Goal: Complete application form

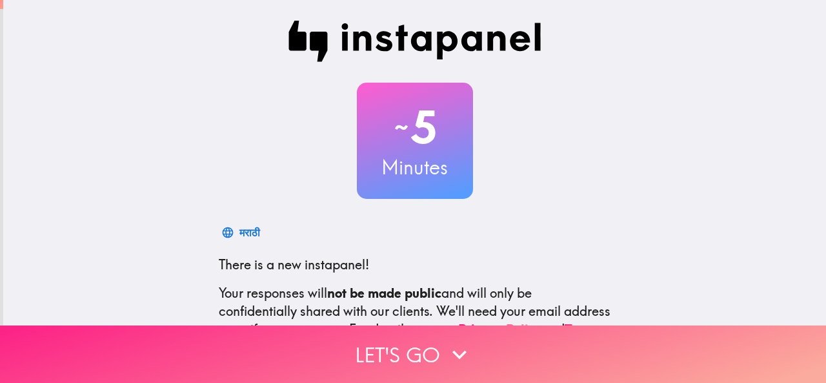
click at [419, 353] on button "Let's go" at bounding box center [413, 353] width 826 height 57
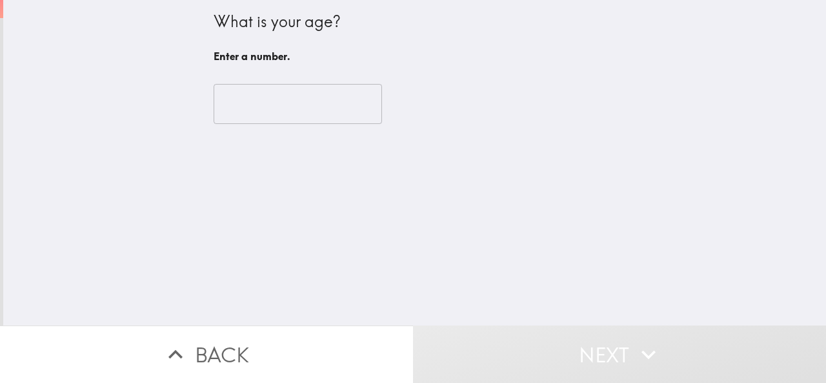
click at [239, 107] on input "number" at bounding box center [298, 104] width 168 height 40
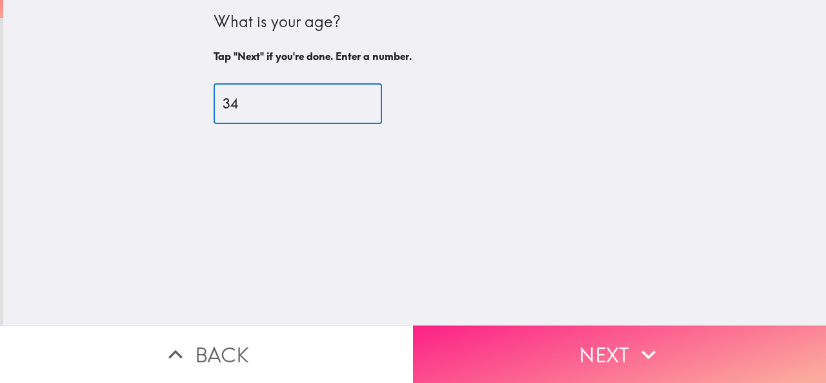
type input "34"
click at [609, 340] on button "Next" at bounding box center [619, 353] width 413 height 57
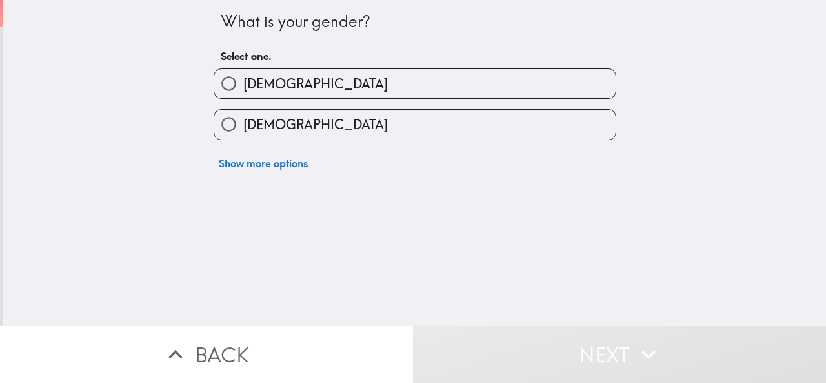
click at [324, 95] on label "[DEMOGRAPHIC_DATA]" at bounding box center [415, 83] width 402 height 29
click at [243, 95] on input "[DEMOGRAPHIC_DATA]" at bounding box center [228, 83] width 29 height 29
radio input "true"
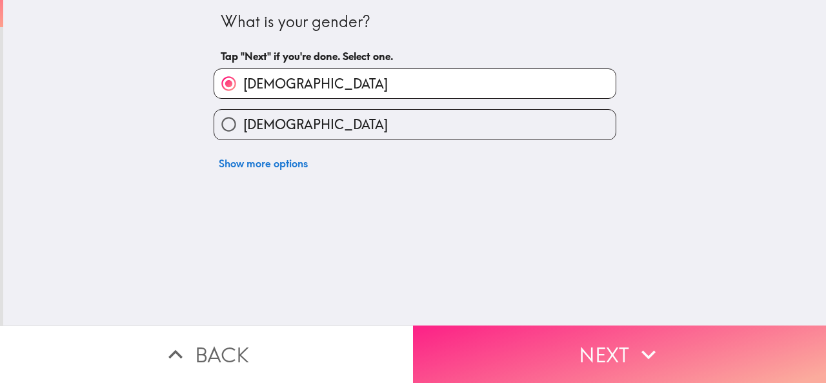
click at [615, 343] on button "Next" at bounding box center [619, 353] width 413 height 57
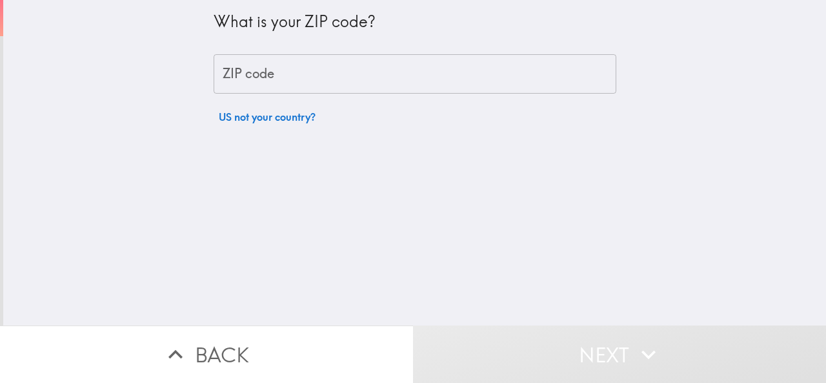
click at [320, 80] on input "ZIP code" at bounding box center [415, 74] width 403 height 40
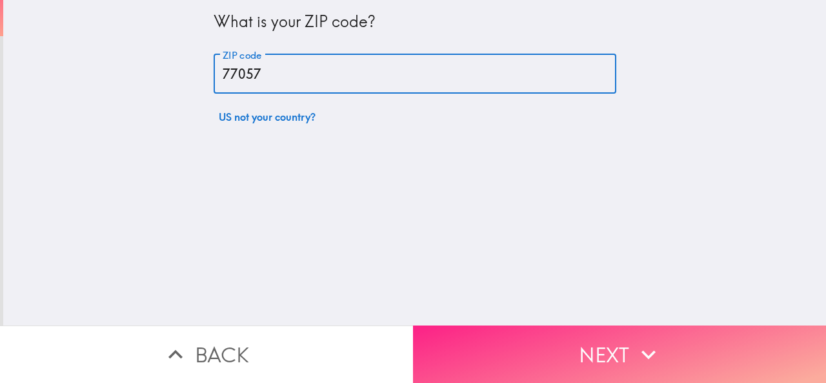
type input "77057"
click at [597, 341] on button "Next" at bounding box center [619, 353] width 413 height 57
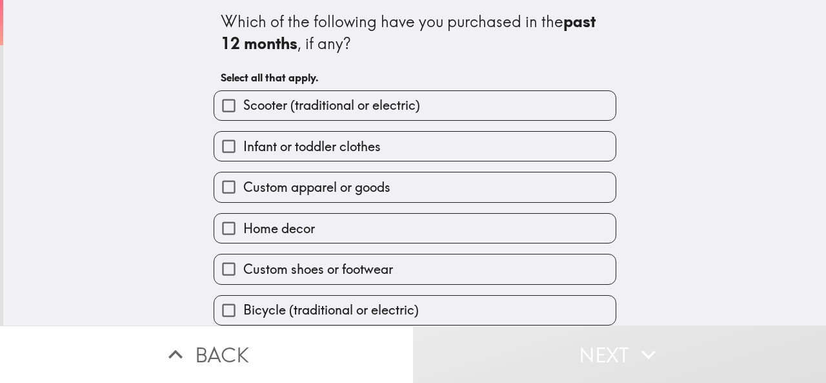
click at [318, 195] on span "Custom apparel or goods" at bounding box center [316, 187] width 147 height 18
click at [243, 195] on input "Custom apparel or goods" at bounding box center [228, 186] width 29 height 29
checkbox input "true"
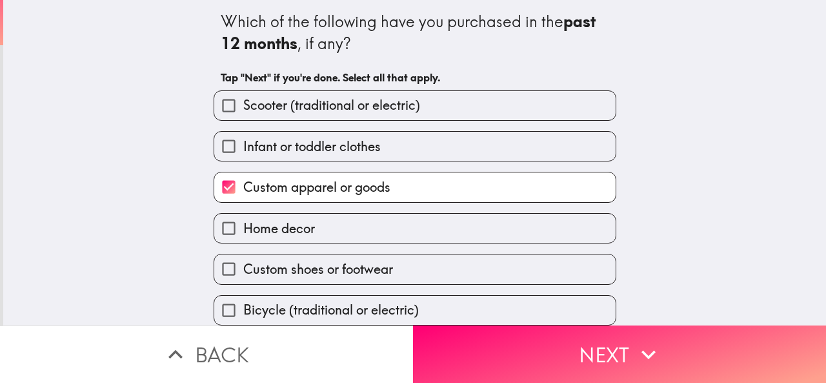
click at [334, 226] on label "Home decor" at bounding box center [415, 228] width 402 height 29
click at [243, 226] on input "Home decor" at bounding box center [228, 228] width 29 height 29
checkbox input "true"
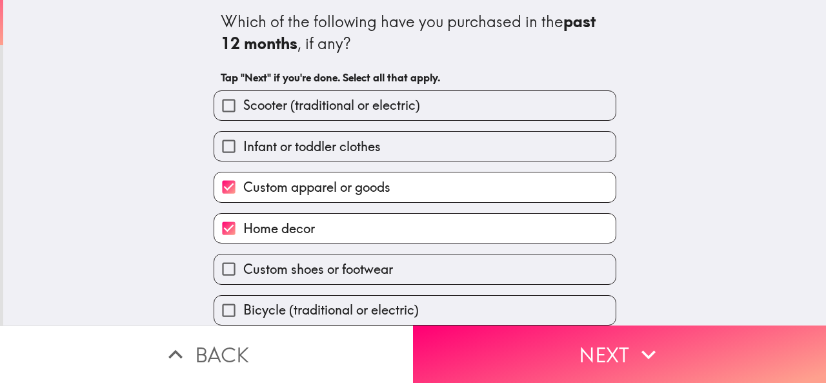
click at [218, 187] on input "Custom apparel or goods" at bounding box center [228, 186] width 29 height 29
checkbox input "false"
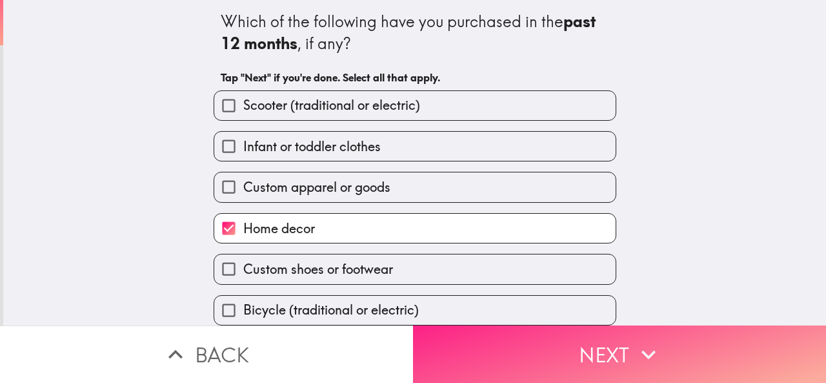
click at [697, 338] on button "Next" at bounding box center [619, 353] width 413 height 57
